Goal: Navigation & Orientation: Find specific page/section

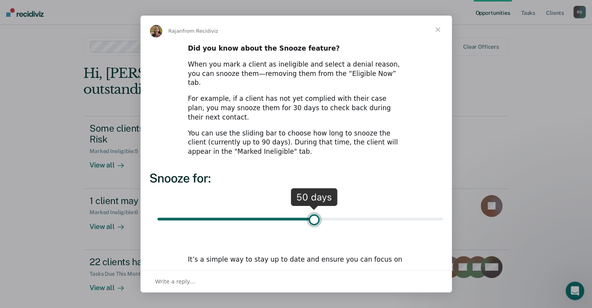
click at [436, 29] on span "Close" at bounding box center [438, 30] width 28 height 28
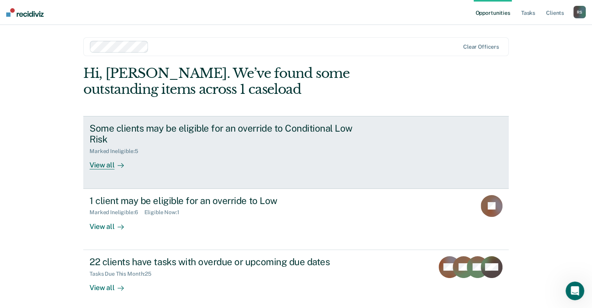
scroll to position [34, 0]
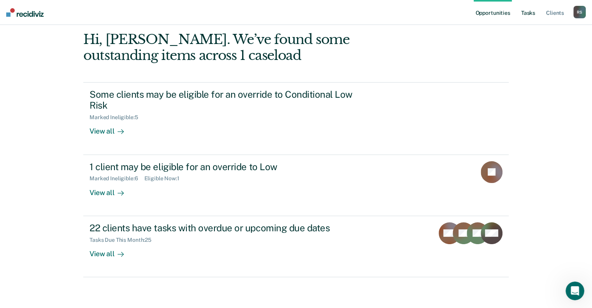
click at [530, 14] on link "Tasks" at bounding box center [528, 12] width 17 height 25
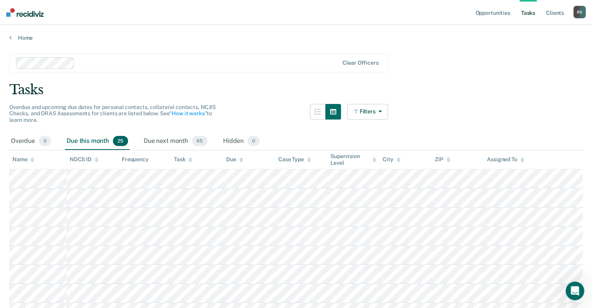
click at [279, 95] on div "Tasks" at bounding box center [296, 90] width 574 height 16
click at [188, 162] on div "Task" at bounding box center [183, 159] width 18 height 7
